Goal: Transaction & Acquisition: Purchase product/service

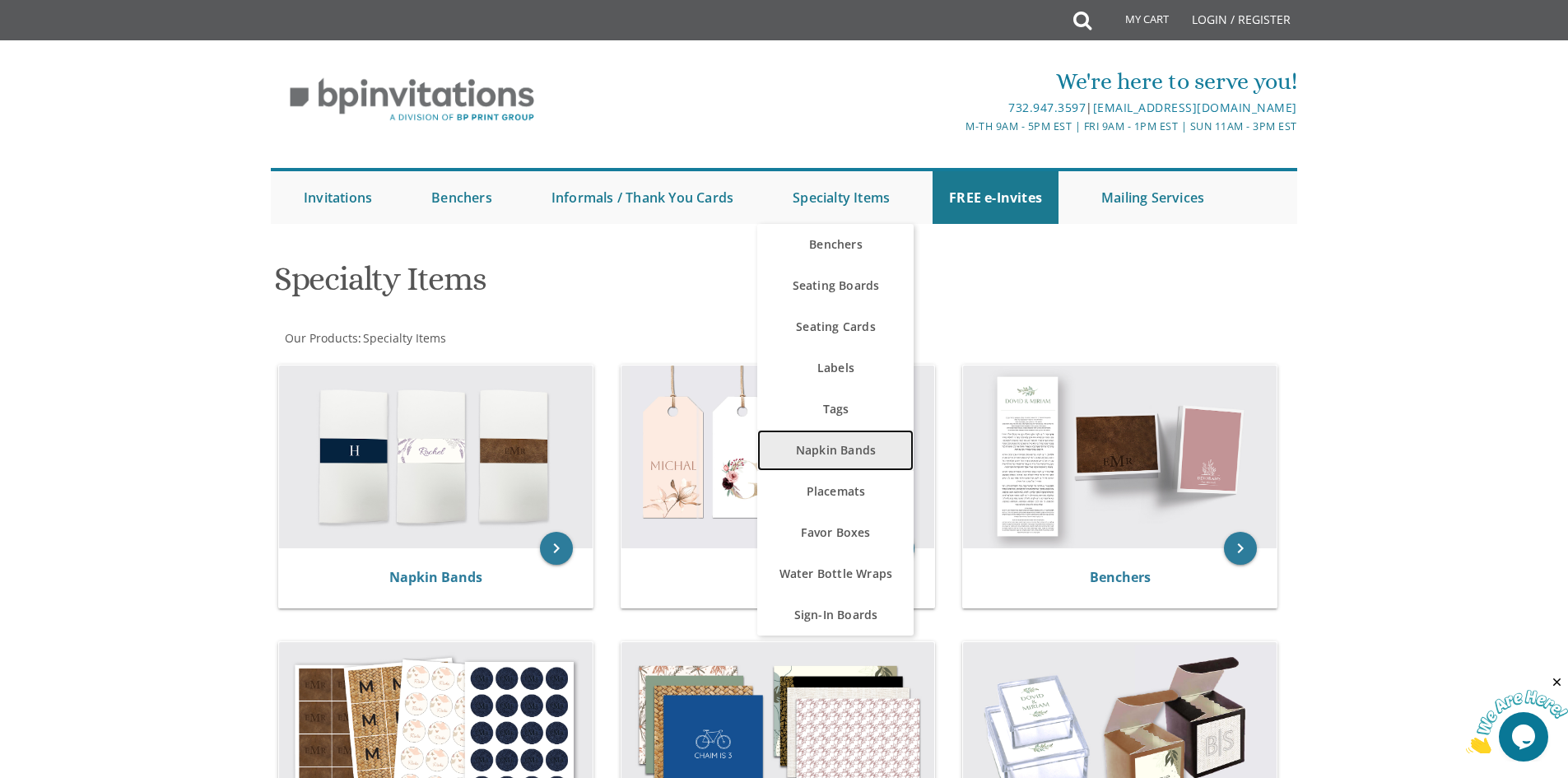
click at [863, 451] on link "Napkin Bands" at bounding box center [835, 450] width 157 height 41
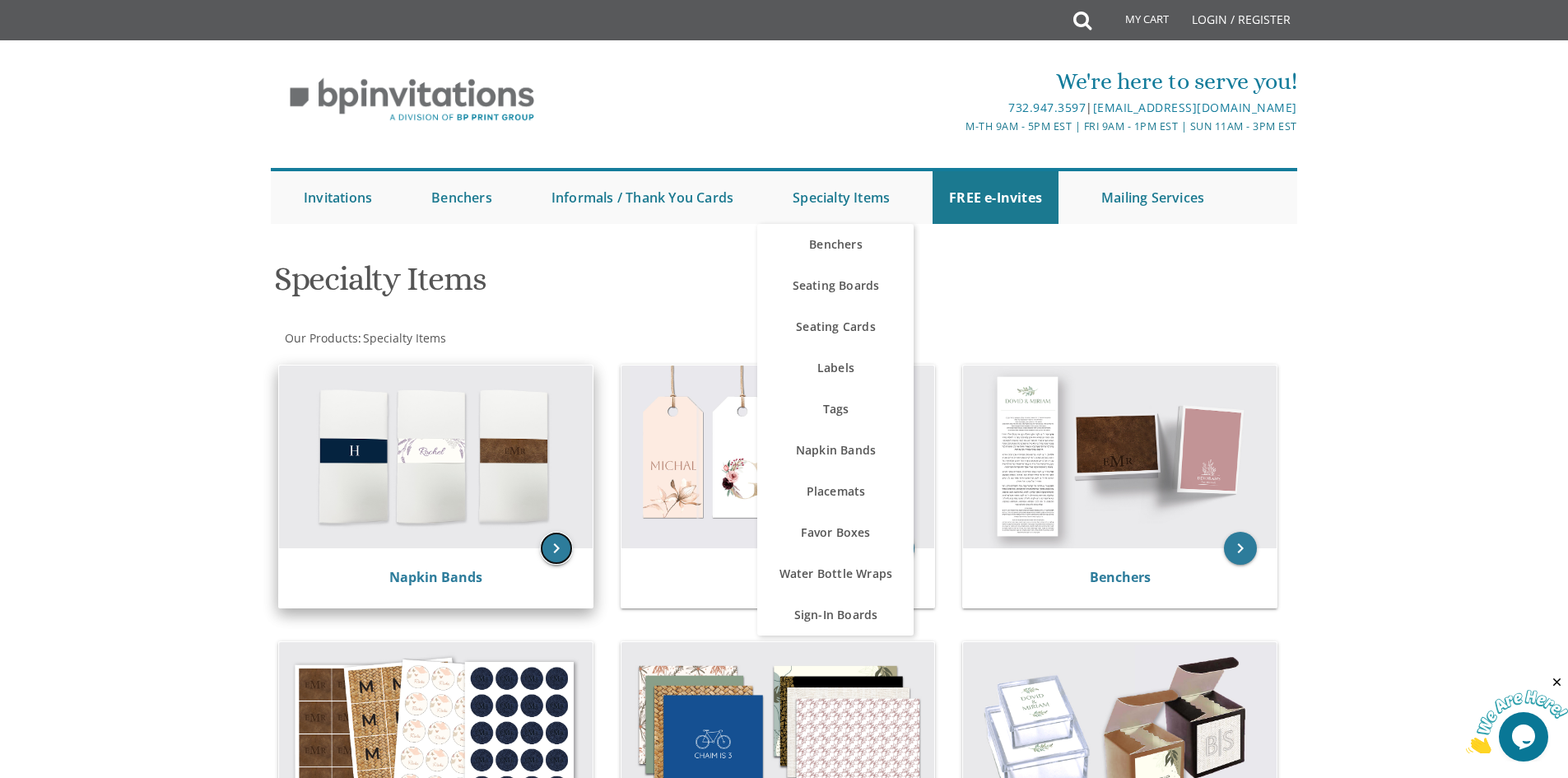
click at [556, 544] on icon "keyboard_arrow_right" at bounding box center [556, 548] width 33 height 33
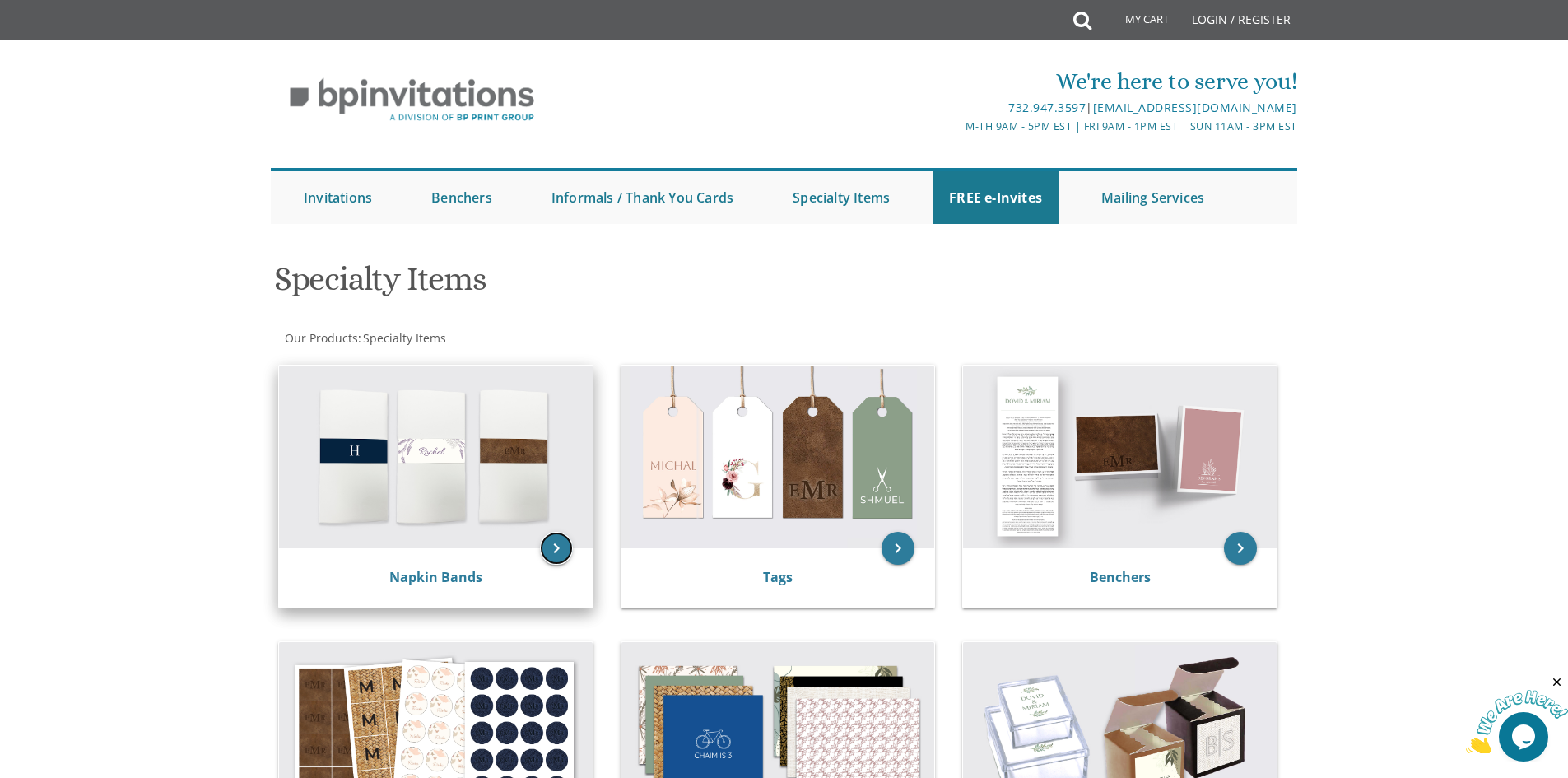
click at [549, 545] on icon "keyboard_arrow_right" at bounding box center [556, 548] width 33 height 33
click at [477, 422] on img at bounding box center [436, 456] width 313 height 183
click at [453, 464] on img at bounding box center [436, 456] width 313 height 183
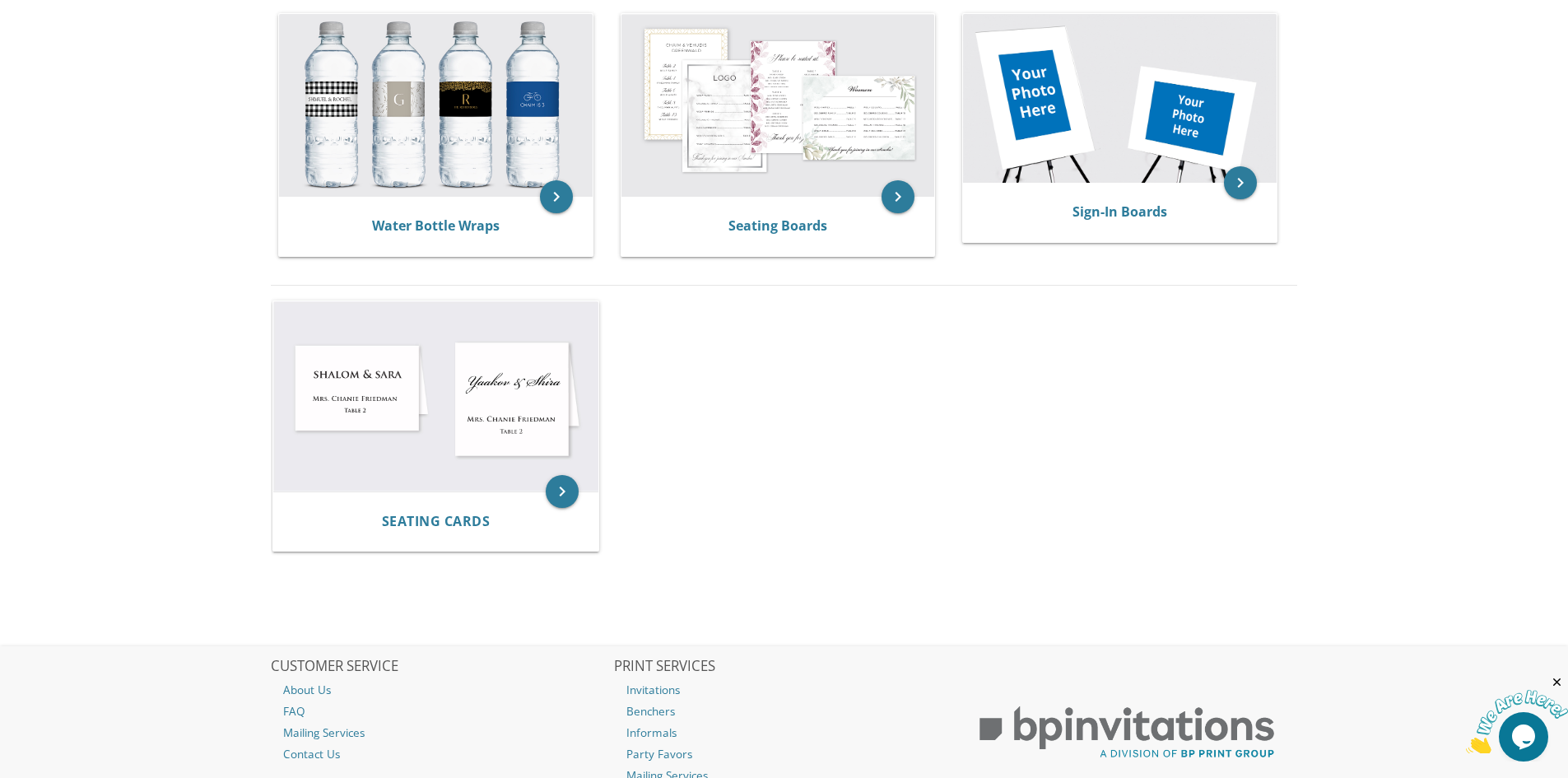
scroll to position [658, 0]
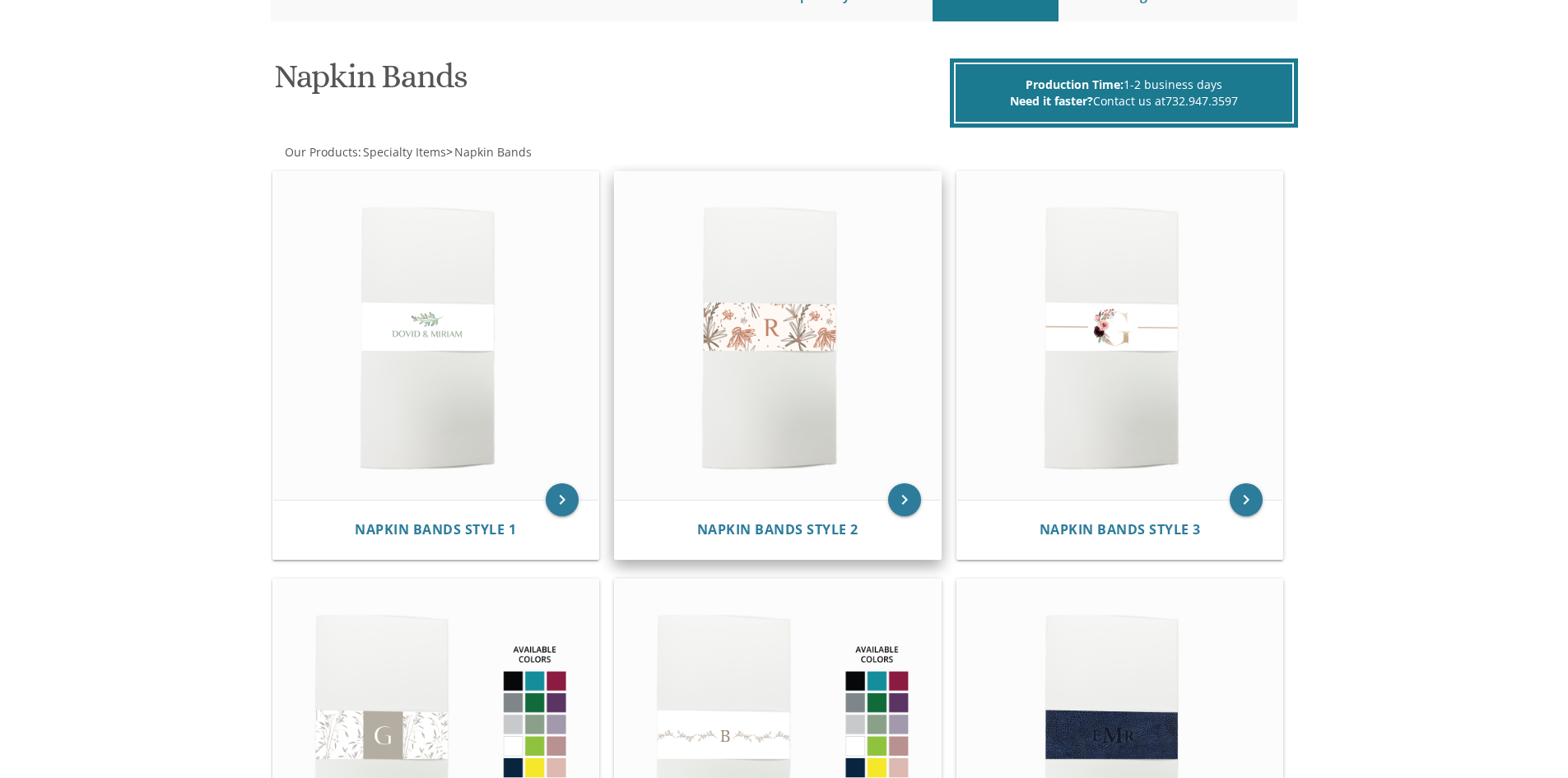
scroll to position [165, 0]
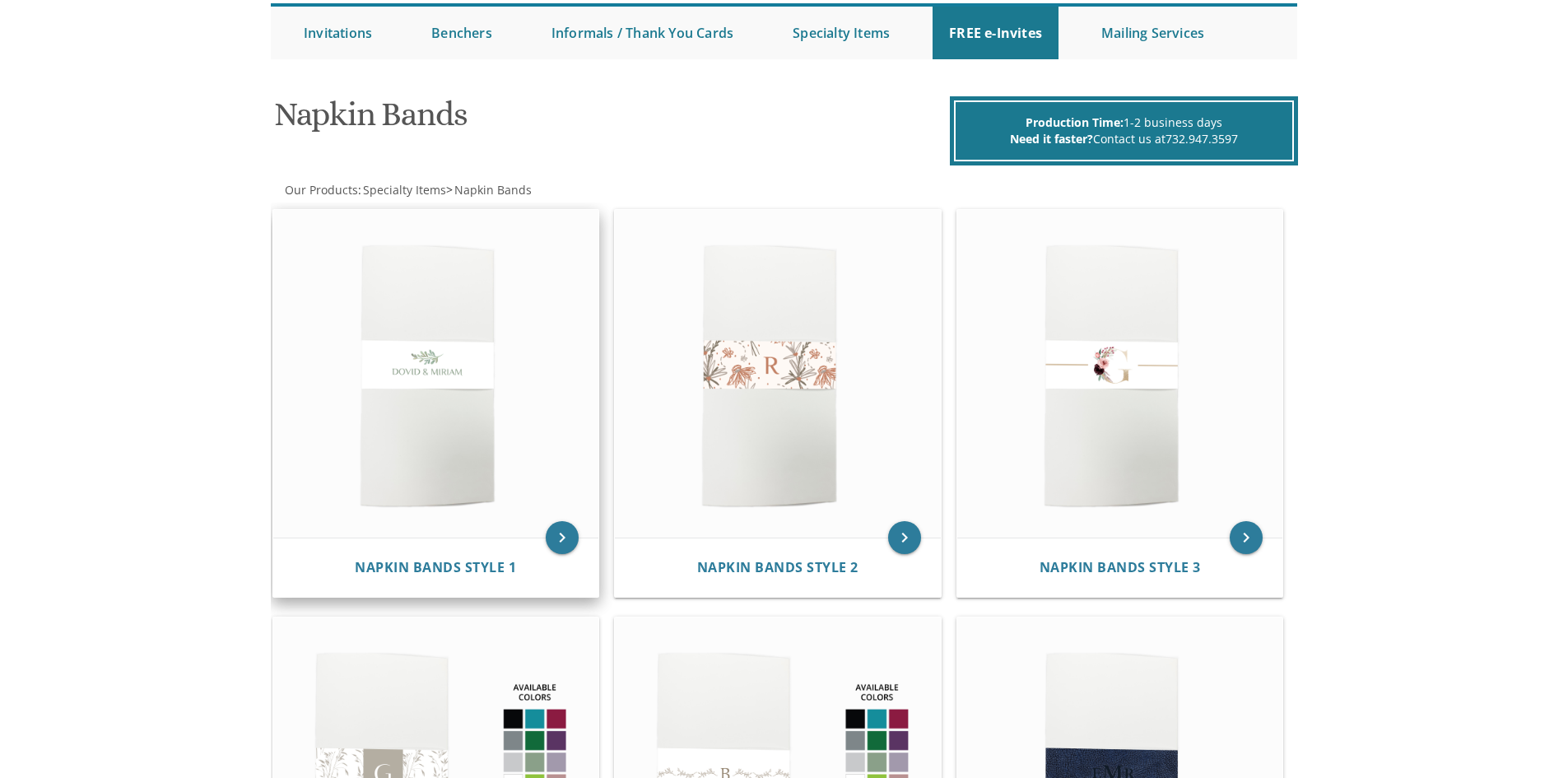
click at [454, 372] on img at bounding box center [436, 374] width 326 height 328
